Goal: Find specific page/section: Find specific page/section

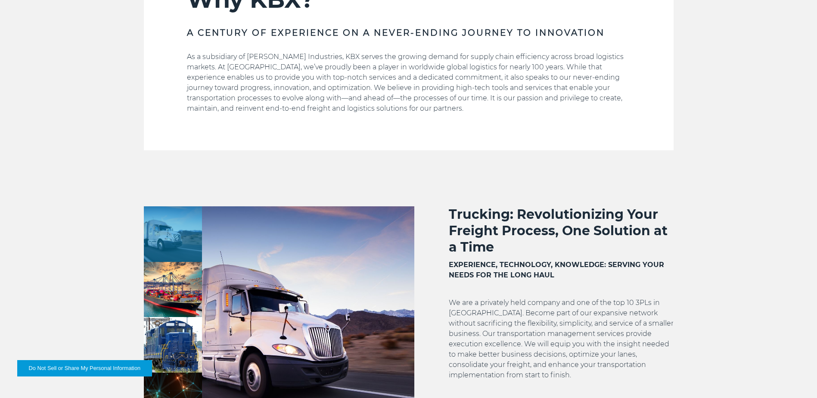
scroll to position [345, 0]
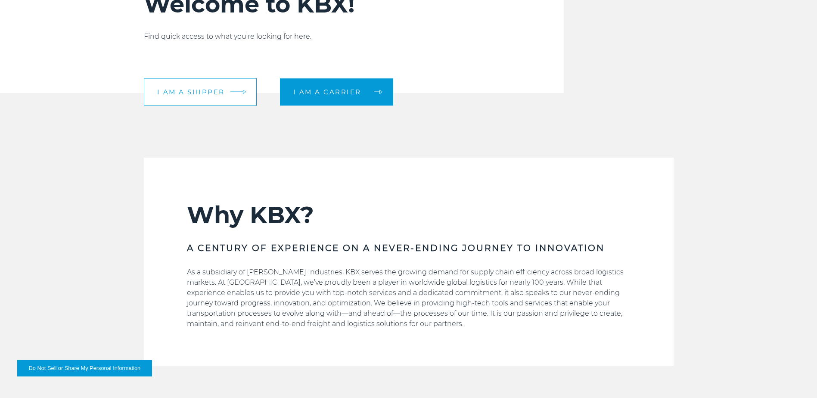
click at [217, 95] on span "I am a shipper" at bounding box center [191, 92] width 68 height 6
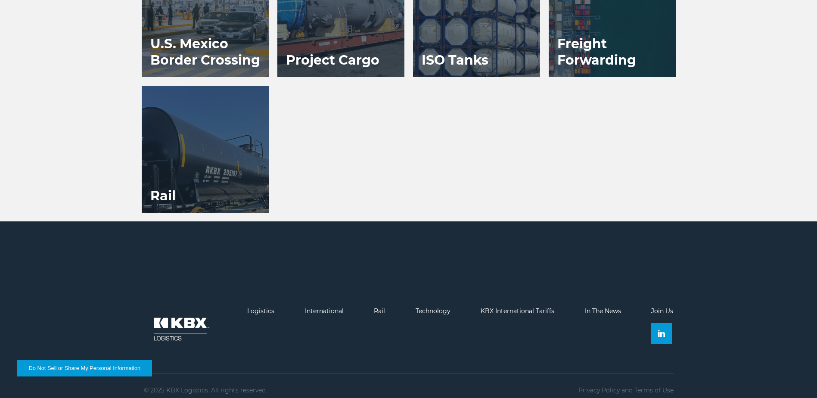
scroll to position [840, 0]
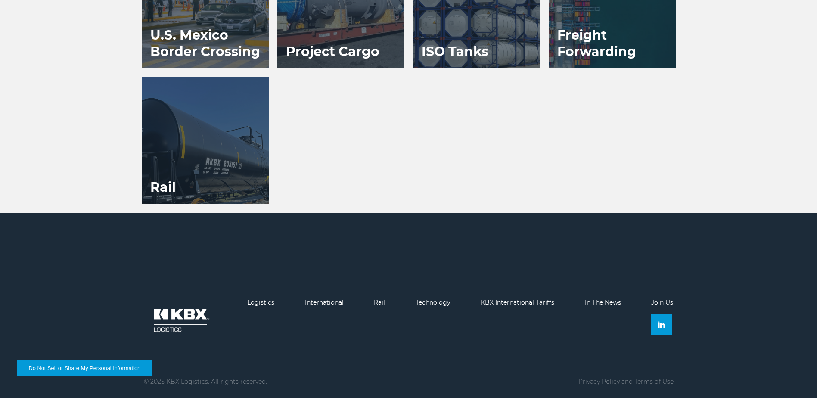
click at [262, 304] on link "Logistics" at bounding box center [260, 302] width 27 height 8
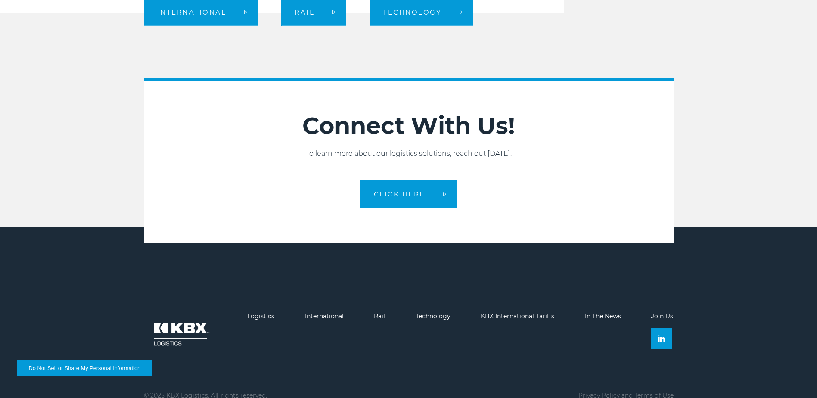
scroll to position [989, 0]
